Goal: Task Accomplishment & Management: Manage account settings

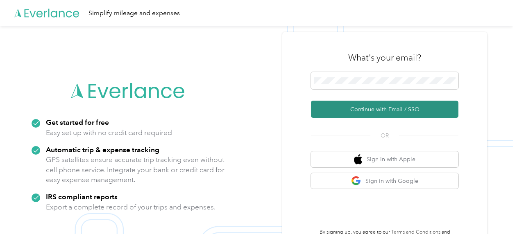
click at [397, 108] on button "Continue with Email / SSO" at bounding box center [385, 109] width 148 height 17
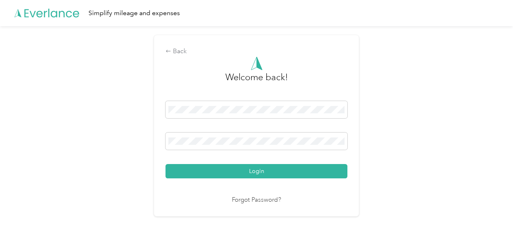
click at [287, 172] on button "Login" at bounding box center [257, 171] width 182 height 14
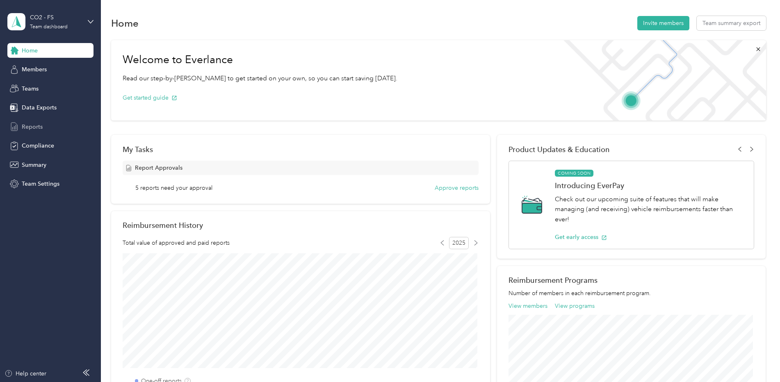
click at [39, 127] on span "Reports" at bounding box center [32, 127] width 21 height 9
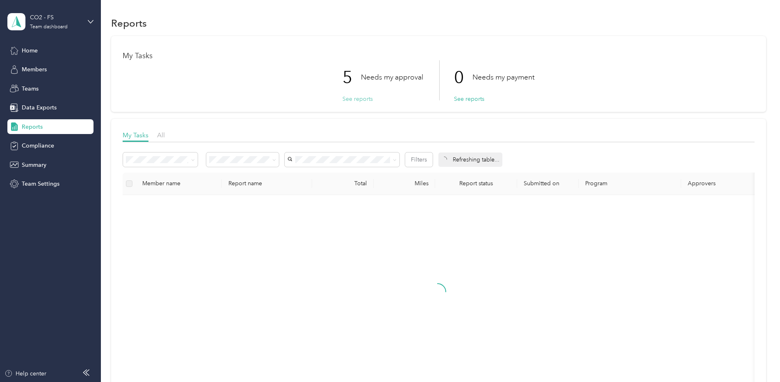
click at [364, 98] on button "See reports" at bounding box center [357, 99] width 30 height 9
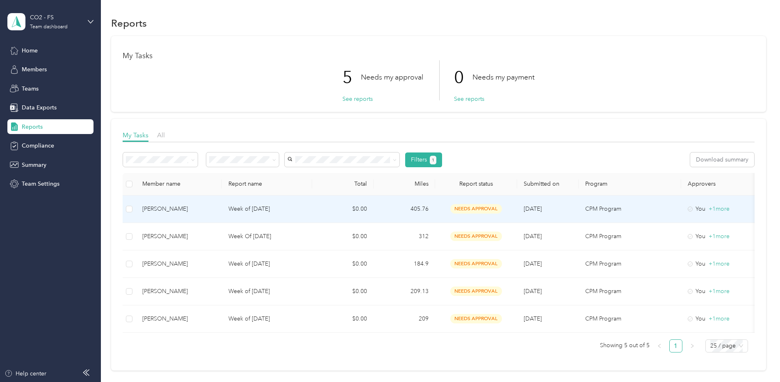
click at [250, 209] on p "Week of [DATE]" at bounding box center [266, 209] width 77 height 9
